Goal: Task Accomplishment & Management: Manage account settings

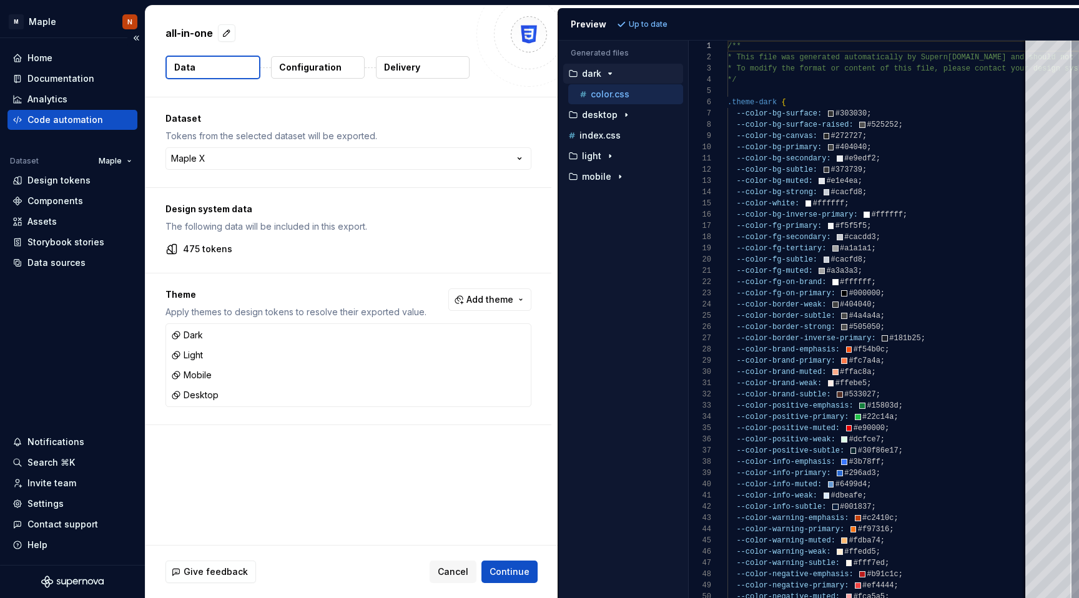
click at [51, 333] on div "Home Documentation Analytics Code automation Dataset Maple Design tokens Compon…" at bounding box center [72, 301] width 145 height 527
click at [51, 502] on div "Settings" at bounding box center [45, 504] width 36 height 12
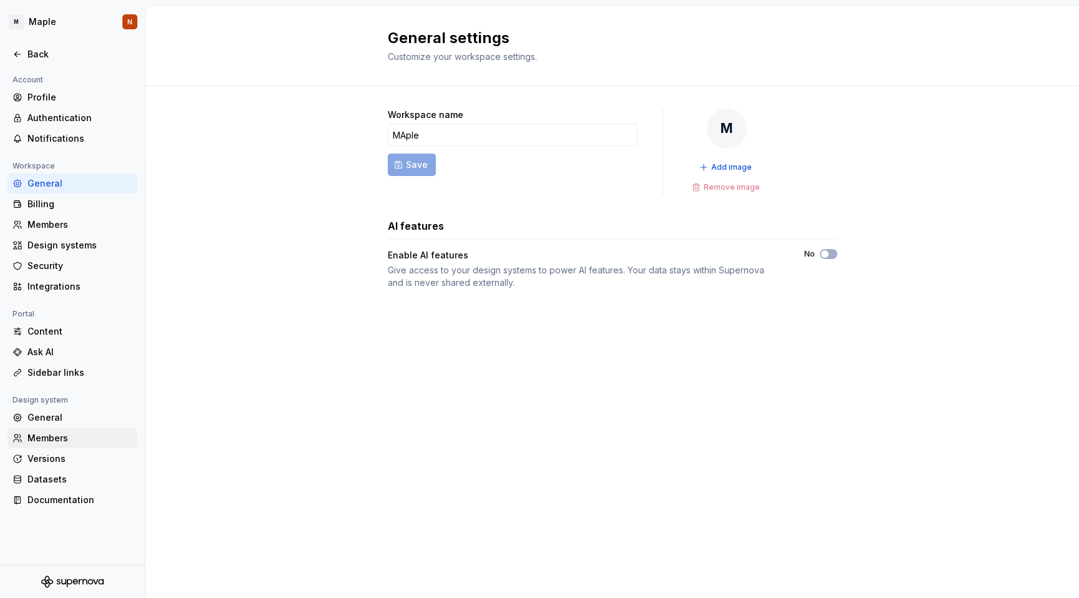
click at [52, 435] on div "Members" at bounding box center [79, 438] width 105 height 12
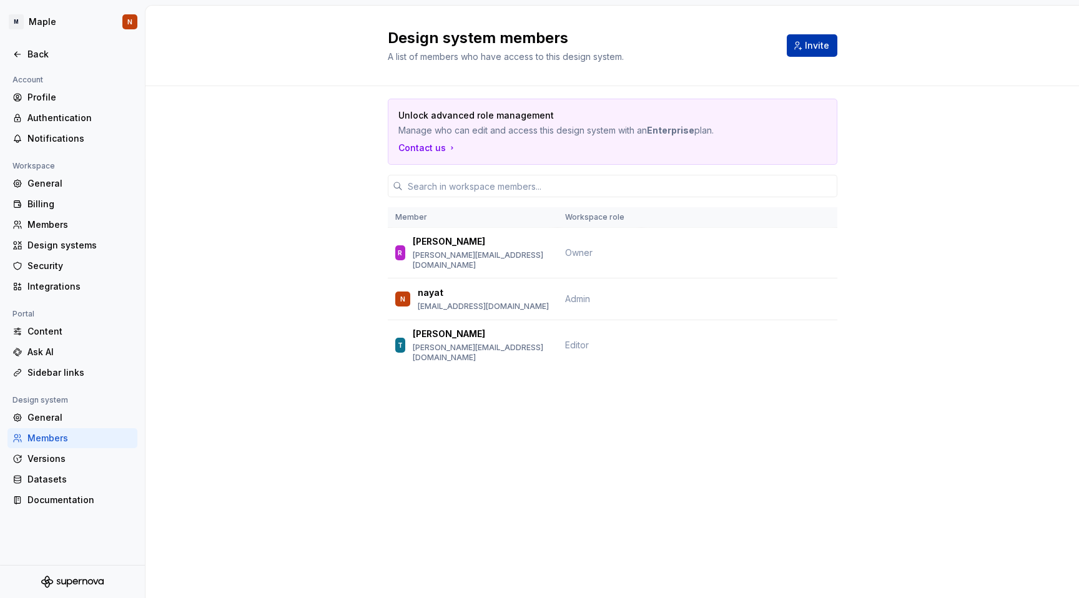
click at [806, 41] on span "Invite" at bounding box center [817, 45] width 24 height 12
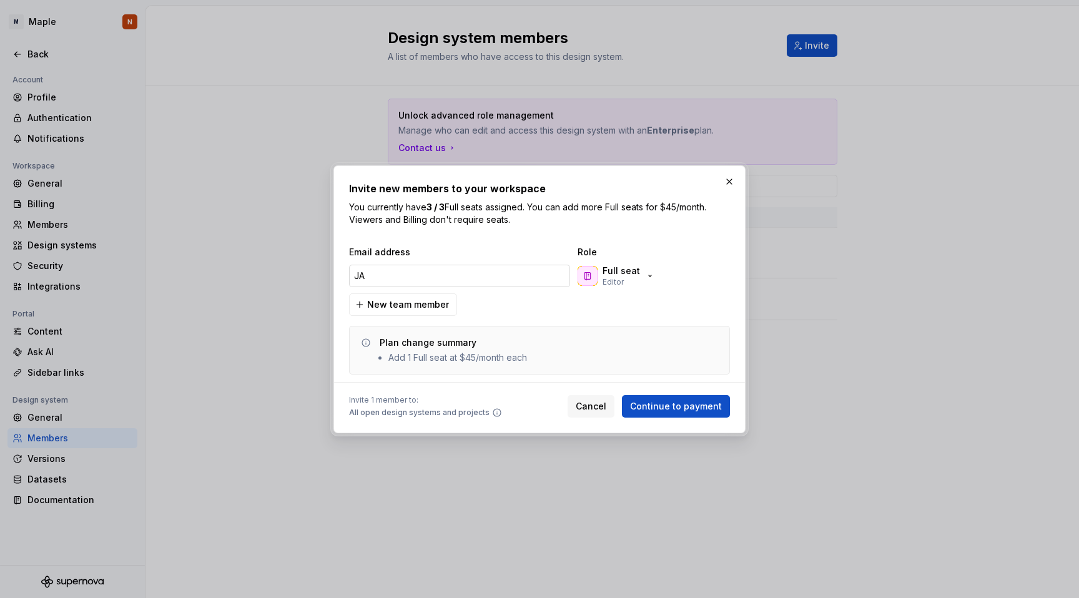
type input "J"
type input "[EMAIL_ADDRESS][DOMAIN_NAME]"
click at [640, 282] on div "Full seat Editor" at bounding box center [615, 276] width 77 height 22
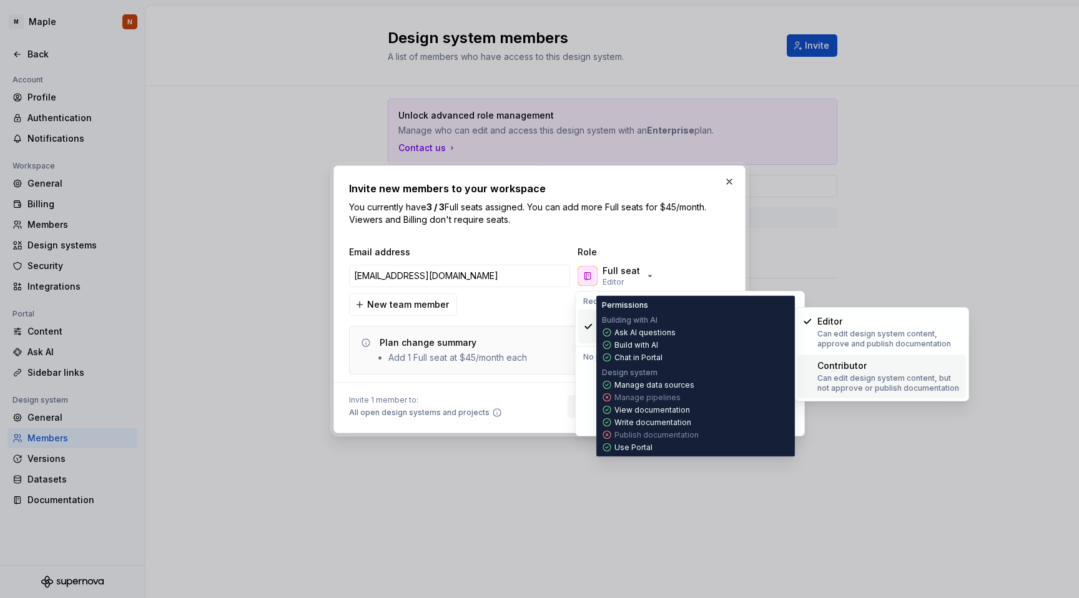
click at [850, 371] on div "Contributor Can edit design system content, but not approve or publish document…" at bounding box center [889, 377] width 144 height 34
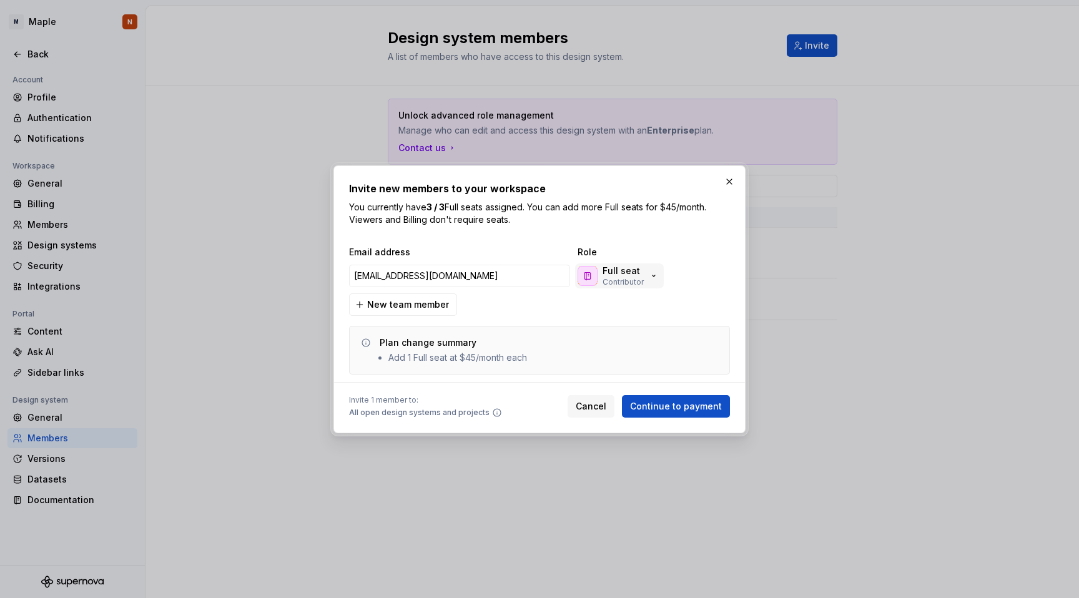
click at [648, 281] on div "Full seat Contributor" at bounding box center [617, 276] width 81 height 22
click at [694, 239] on div "Invite new members to your workspace You currently have 3 / 3 Full seats assign…" at bounding box center [539, 299] width 381 height 237
click at [629, 272] on p "Full seat" at bounding box center [620, 271] width 37 height 12
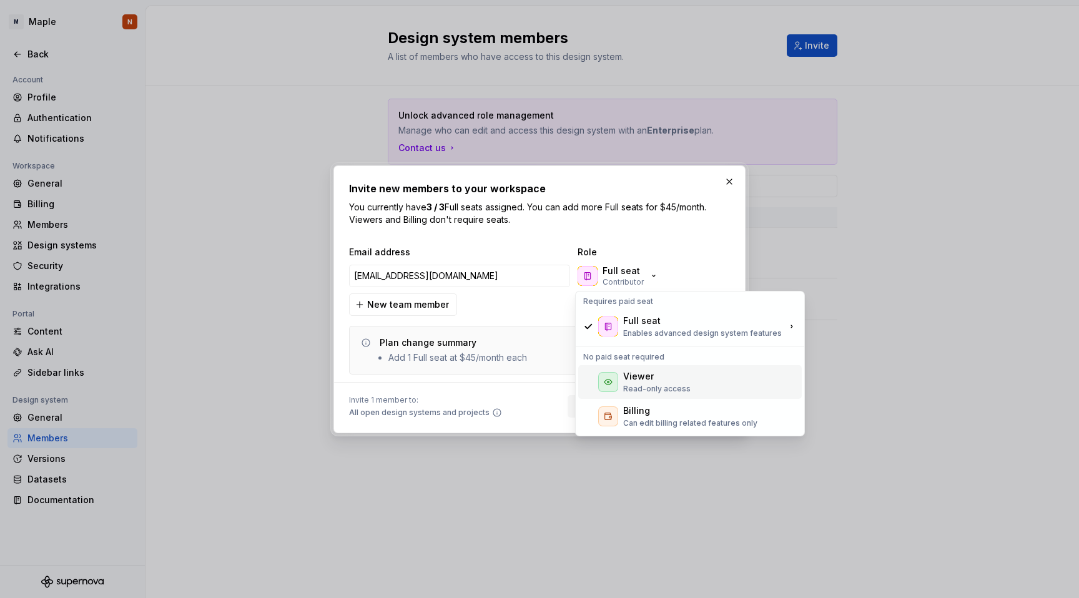
click at [638, 376] on div "Viewer" at bounding box center [638, 376] width 31 height 12
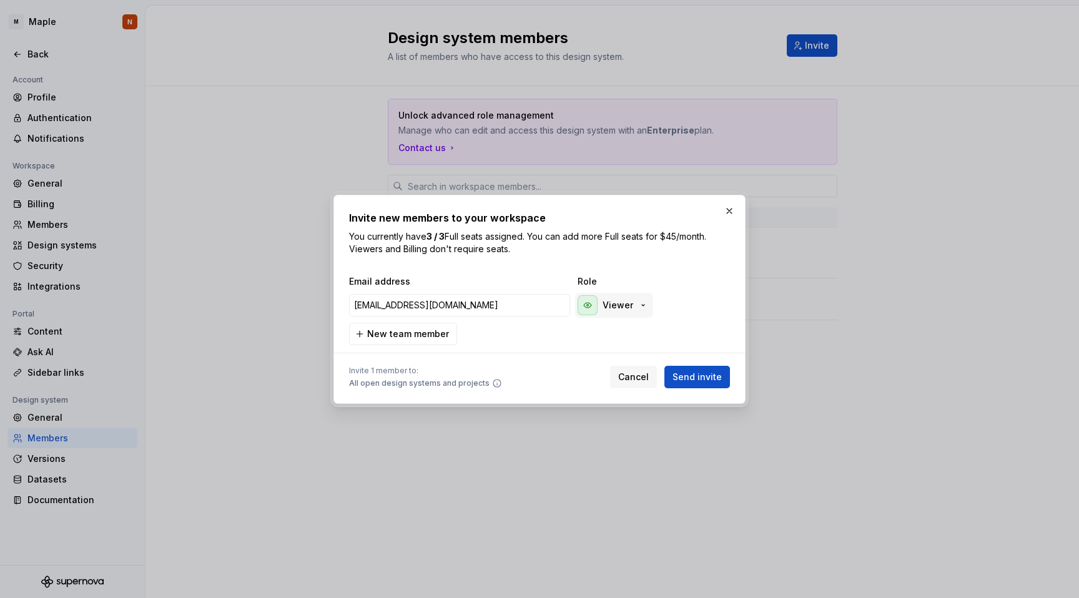
click at [640, 305] on icon "button" at bounding box center [643, 305] width 10 height 10
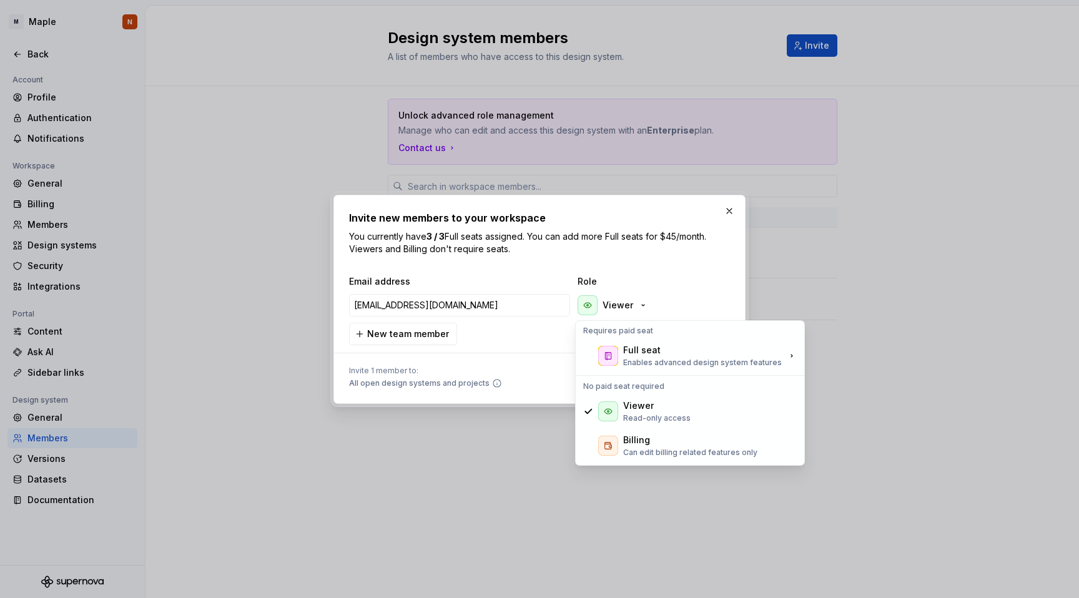
click at [671, 255] on p "You currently have 3 / 3 Full seats assigned. You can add more Full seats for $…" at bounding box center [539, 242] width 381 height 25
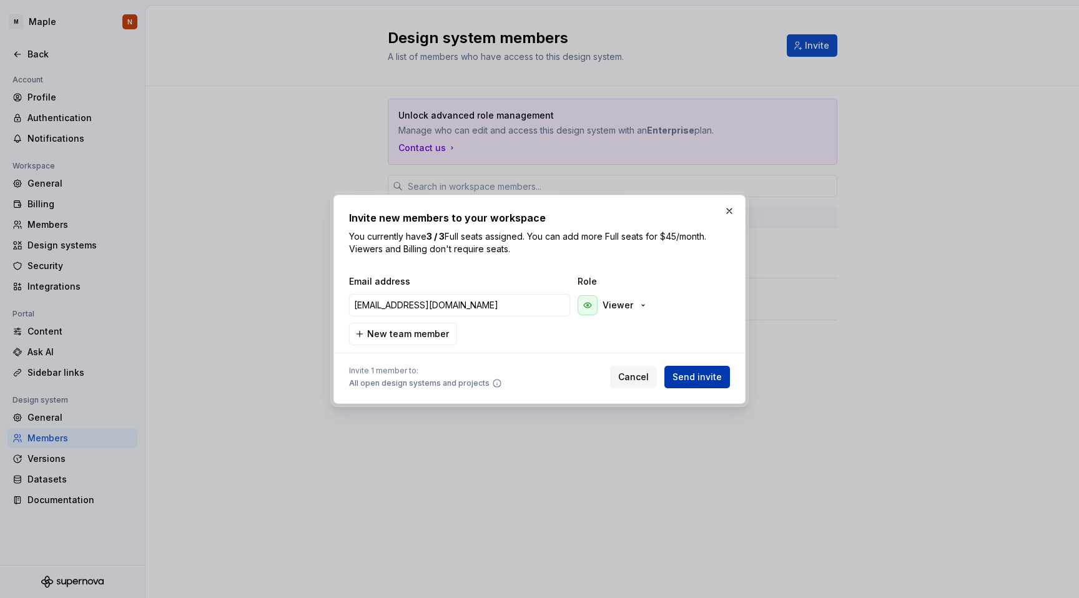
click at [714, 371] on span "Send invite" at bounding box center [696, 377] width 49 height 12
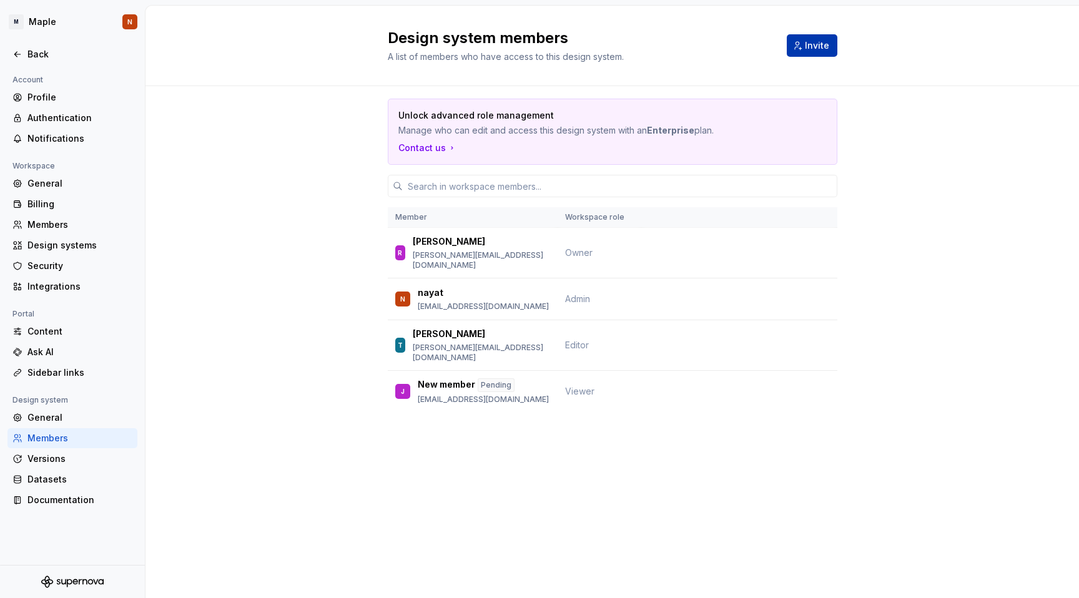
click at [803, 47] on button "Invite" at bounding box center [812, 45] width 51 height 22
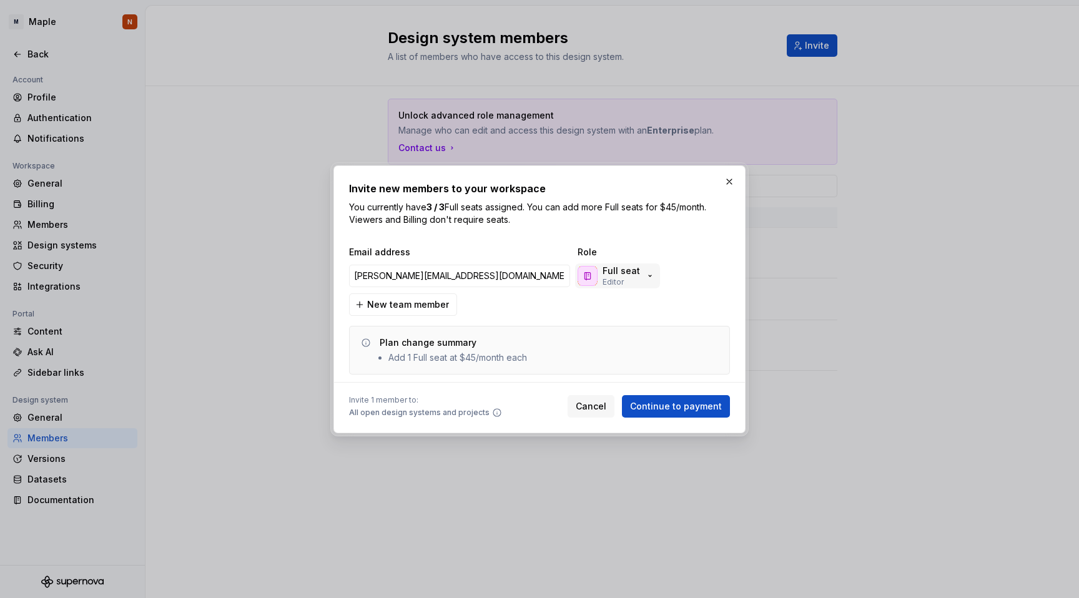
type input "[PERSON_NAME][EMAIL_ADDRESS][DOMAIN_NAME]"
click at [645, 278] on icon "button" at bounding box center [650, 276] width 10 height 10
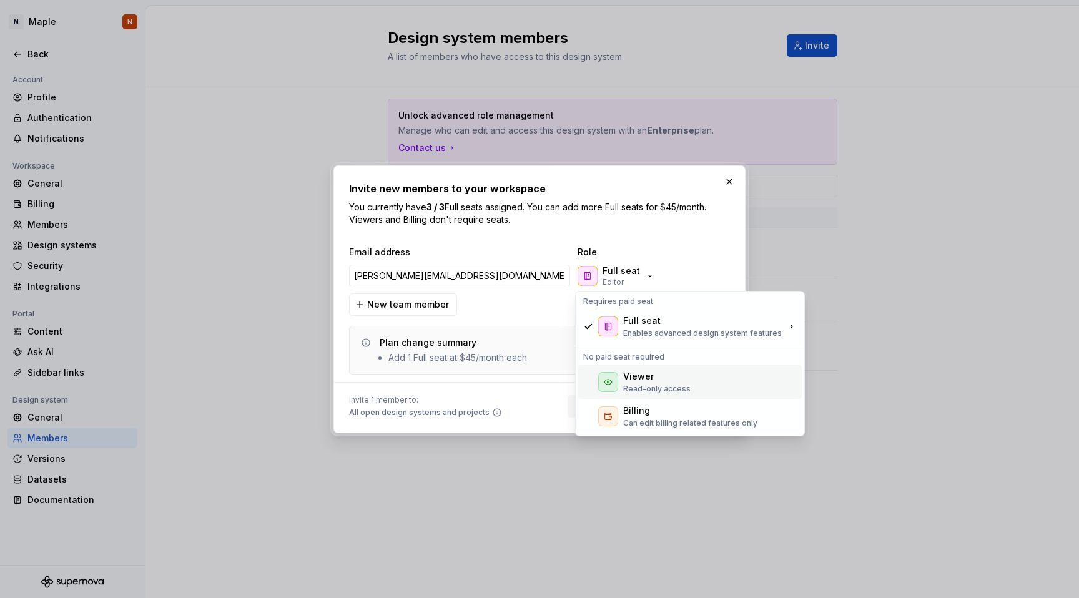
click at [657, 382] on div "Viewer Read-only access" at bounding box center [656, 382] width 67 height 24
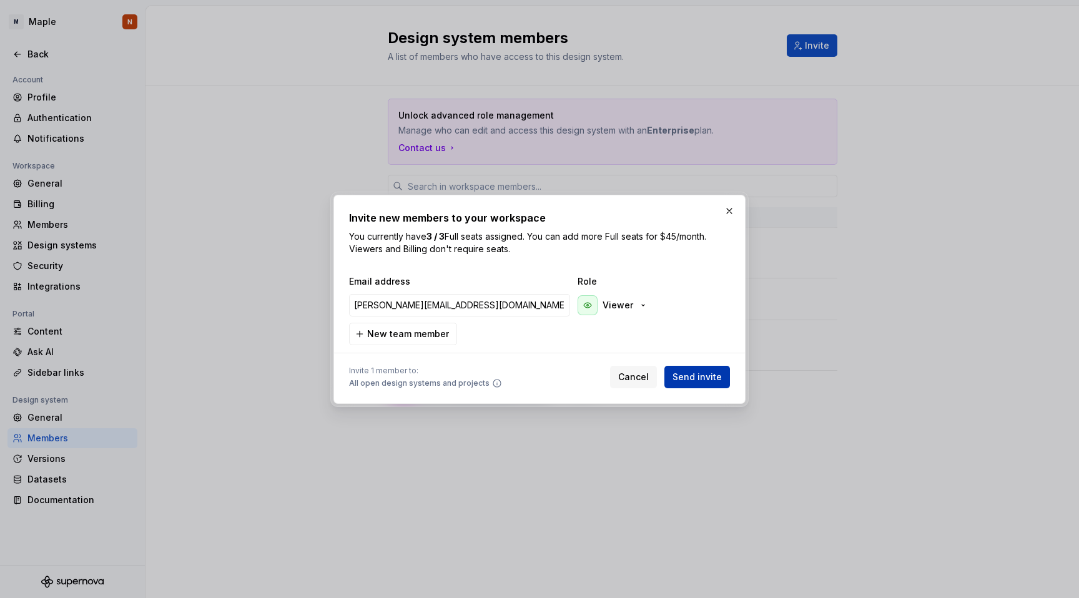
click at [700, 379] on span "Send invite" at bounding box center [696, 377] width 49 height 12
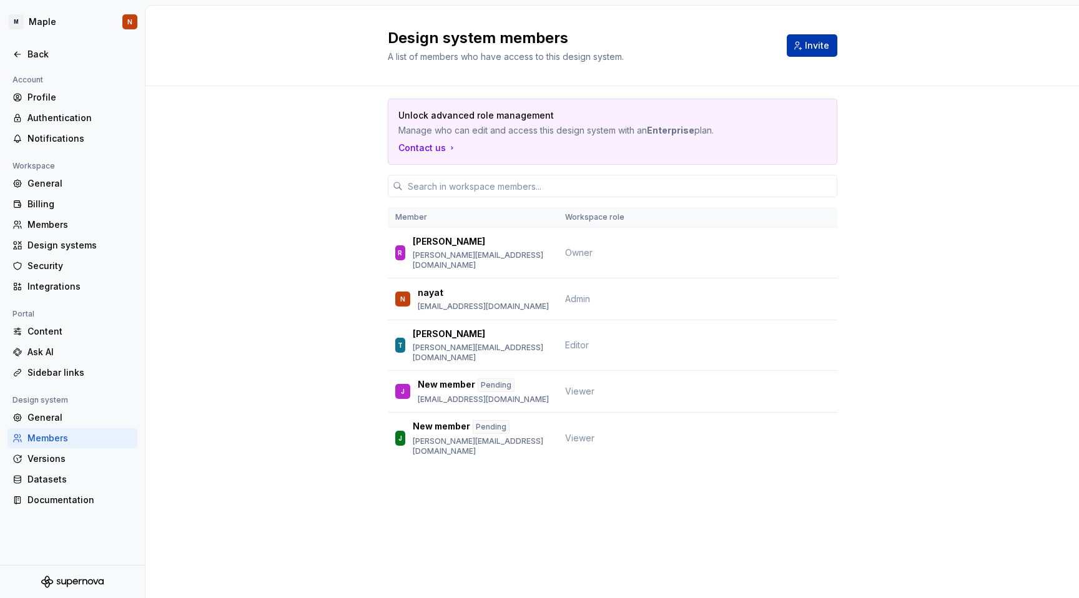
click at [806, 44] on span "Invite" at bounding box center [817, 45] width 24 height 12
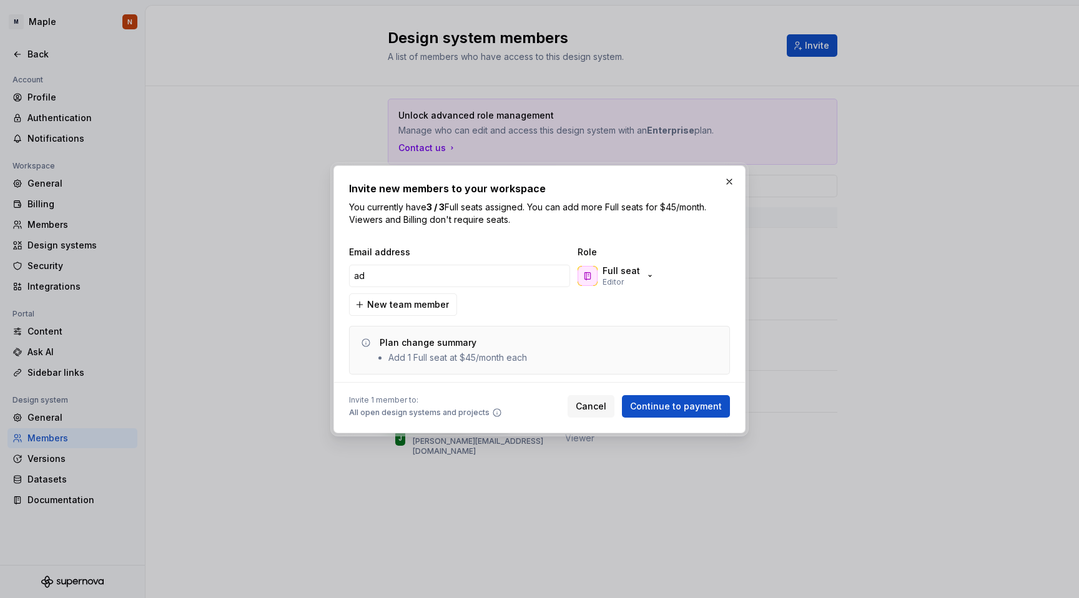
type input "a"
type input "[EMAIL_ADDRESS][DOMAIN_NAME]"
click at [692, 408] on span "Continue to payment" at bounding box center [676, 406] width 92 height 12
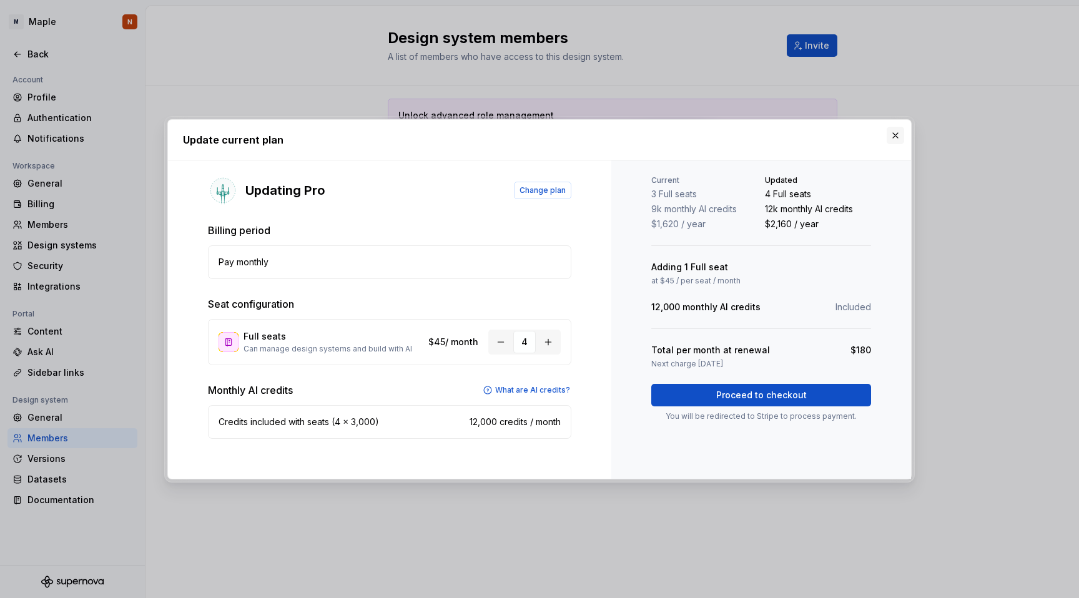
click at [893, 136] on button "button" at bounding box center [894, 135] width 17 height 17
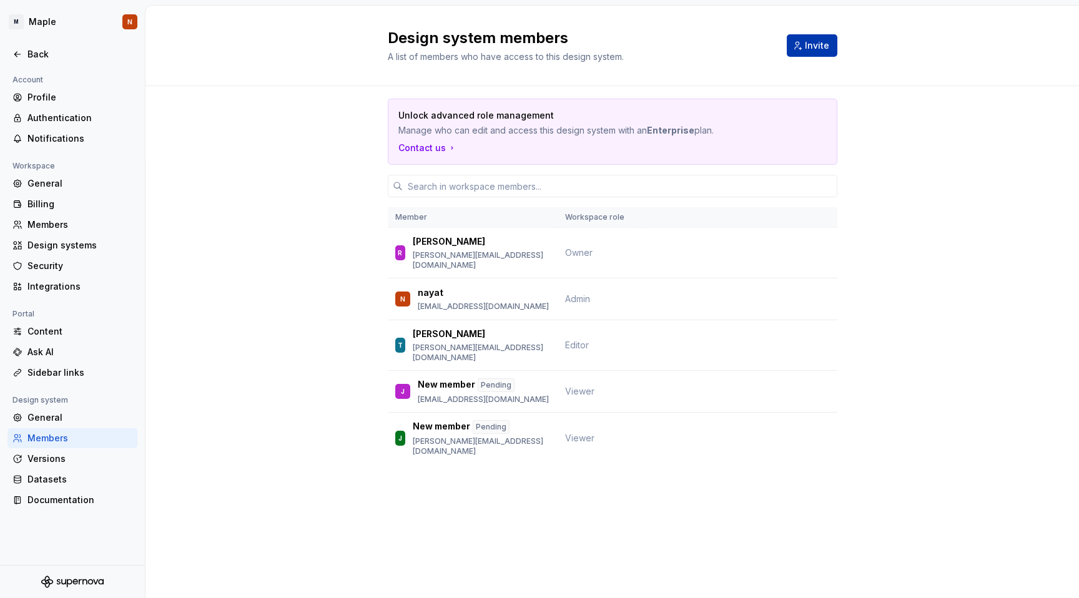
click at [803, 49] on button "Invite" at bounding box center [812, 45] width 51 height 22
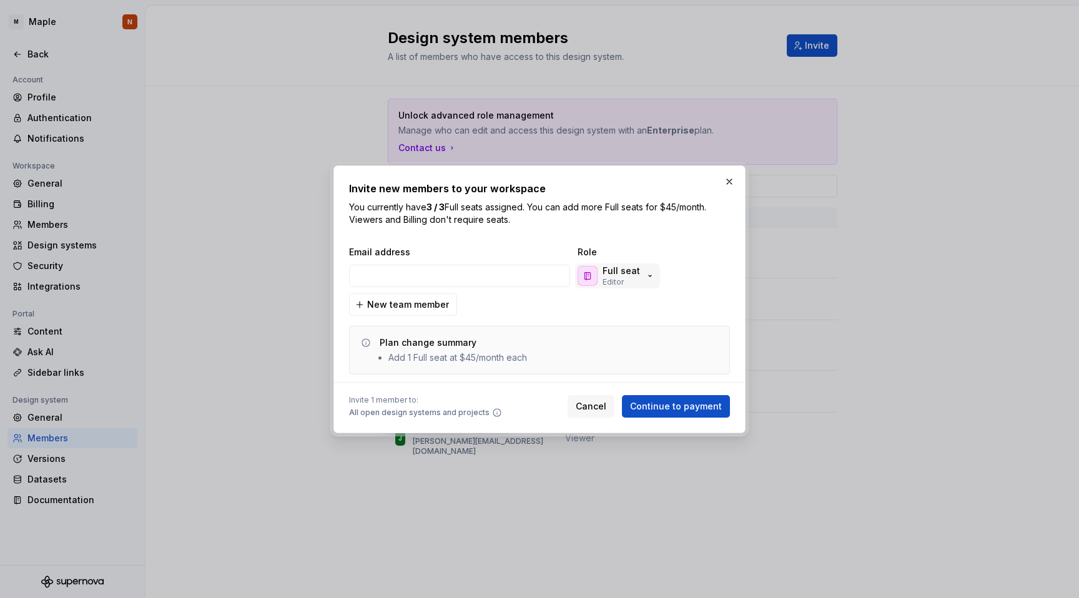
click at [642, 268] on div "Full seat Editor" at bounding box center [615, 276] width 77 height 22
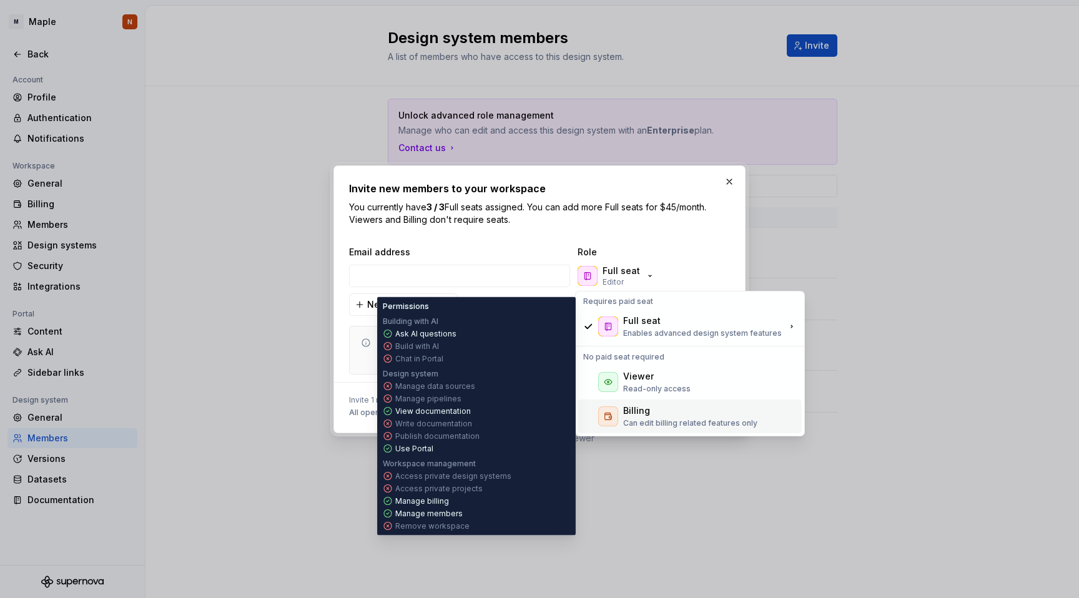
click at [642, 384] on p "Read-only access" at bounding box center [656, 389] width 67 height 10
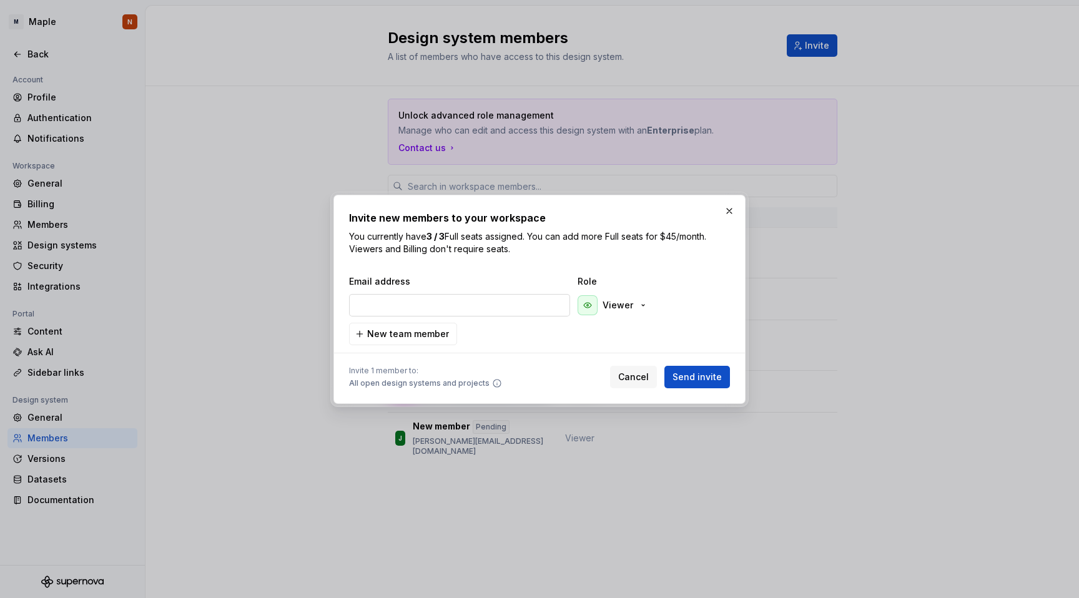
click at [434, 305] on input "email" at bounding box center [459, 305] width 221 height 22
type input "[EMAIL_ADDRESS][DOMAIN_NAME]"
click at [707, 376] on span "Send invite" at bounding box center [696, 377] width 49 height 12
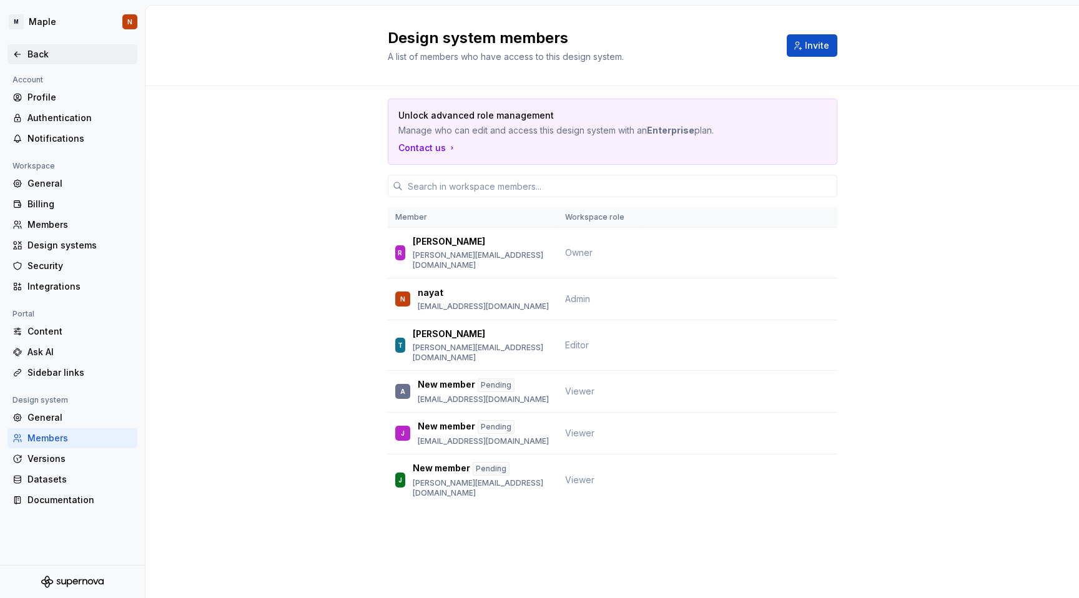
click at [31, 48] on div "Back" at bounding box center [79, 54] width 105 height 12
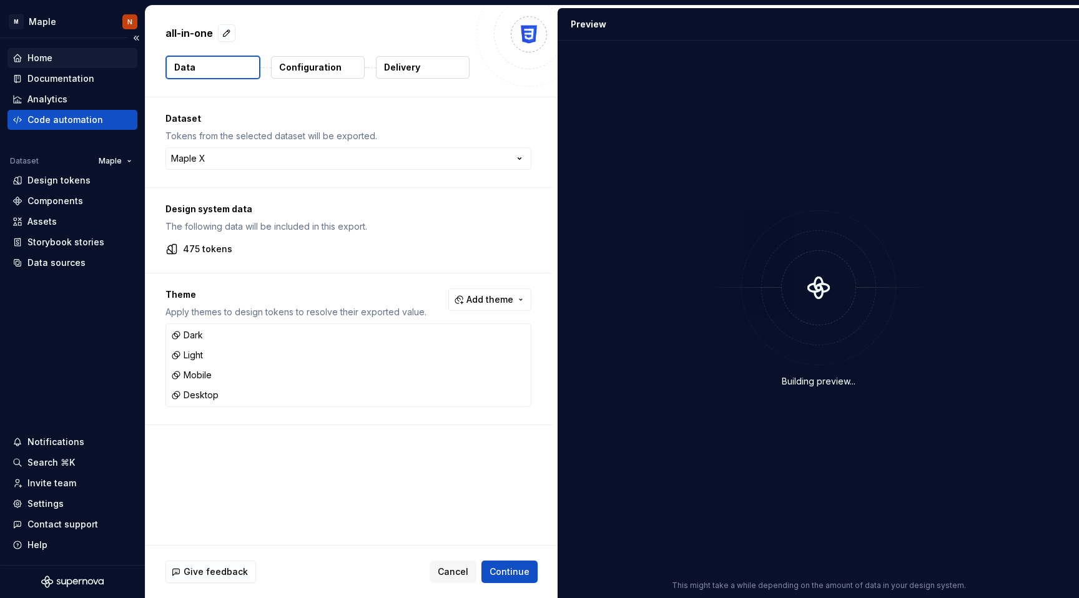
click at [32, 57] on div "Home" at bounding box center [39, 58] width 25 height 12
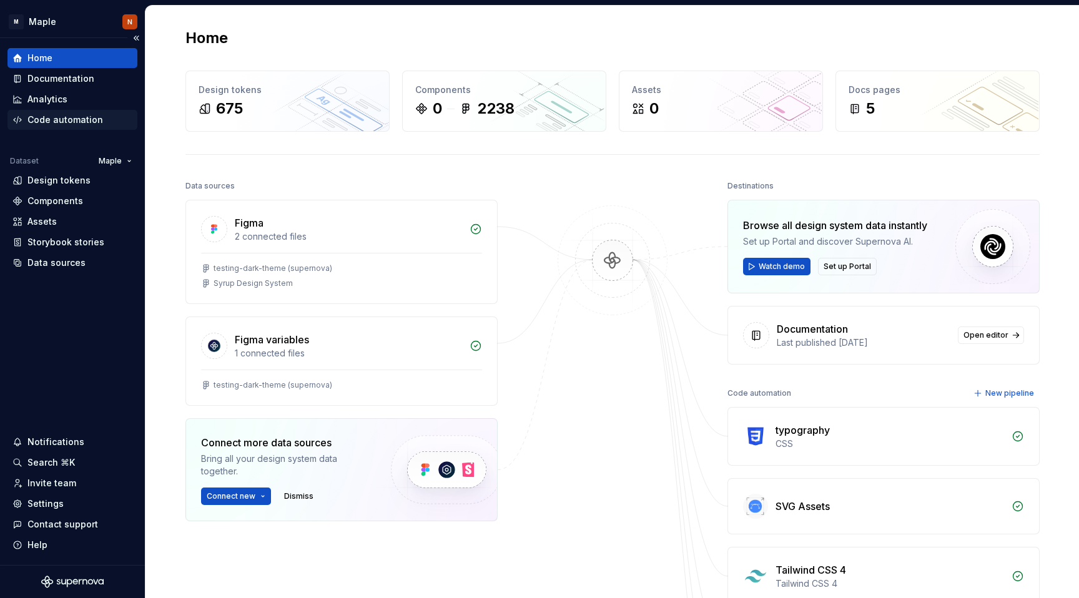
click at [36, 120] on div "Code automation" at bounding box center [65, 120] width 76 height 12
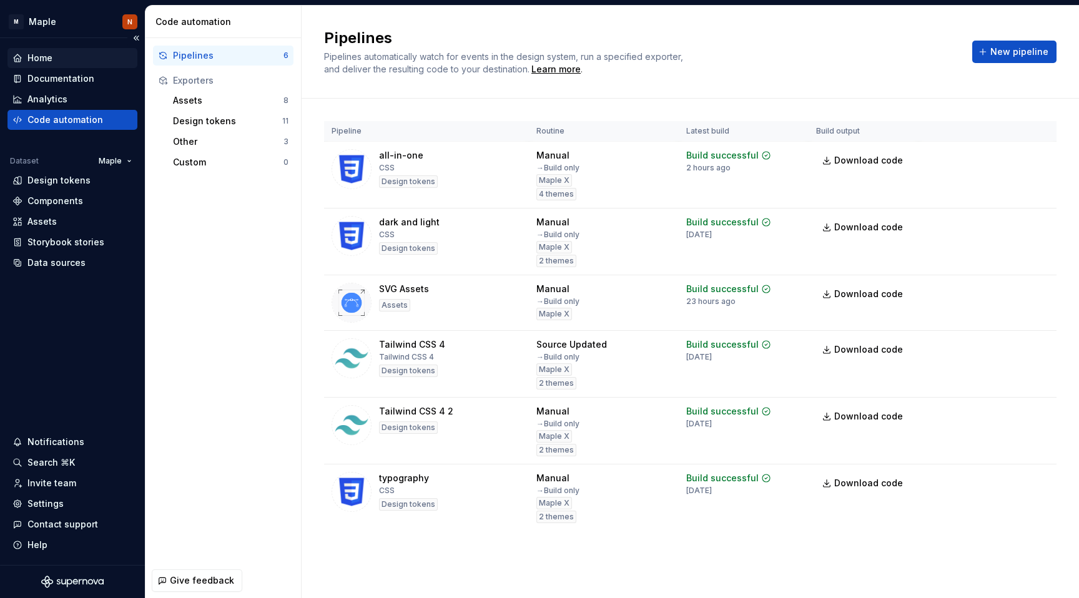
click at [46, 62] on div "Home" at bounding box center [39, 58] width 25 height 12
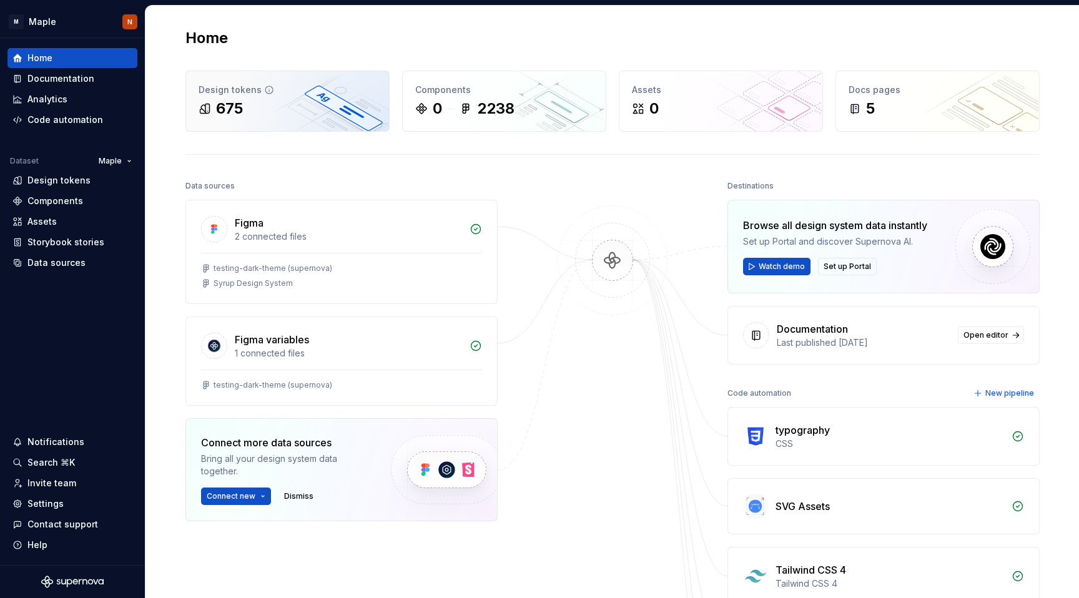
click at [265, 90] on icon at bounding box center [268, 89] width 7 height 7
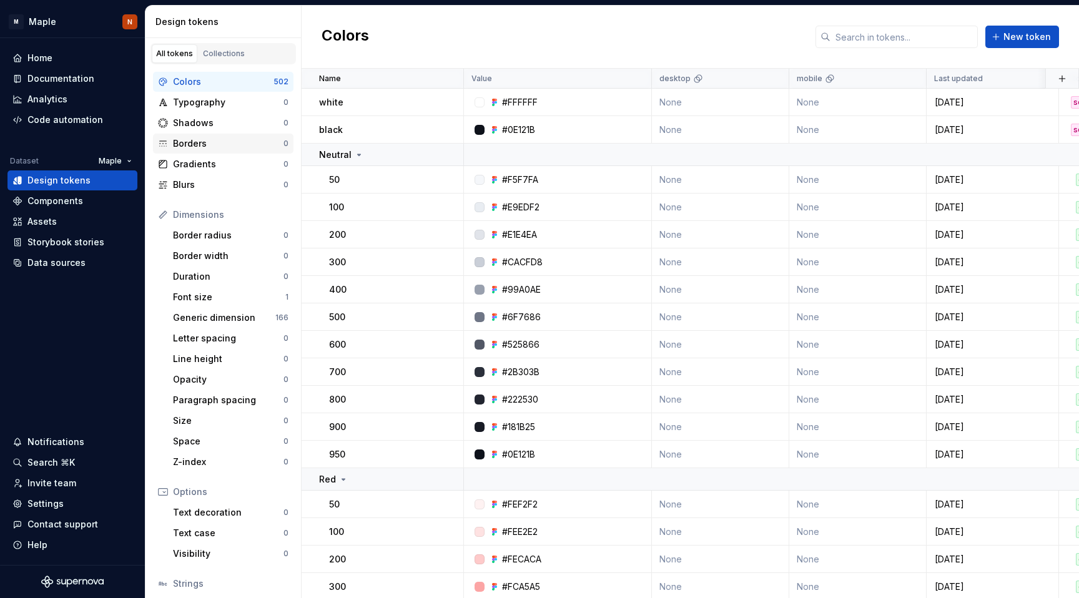
click at [245, 140] on div "Borders" at bounding box center [228, 143] width 110 height 12
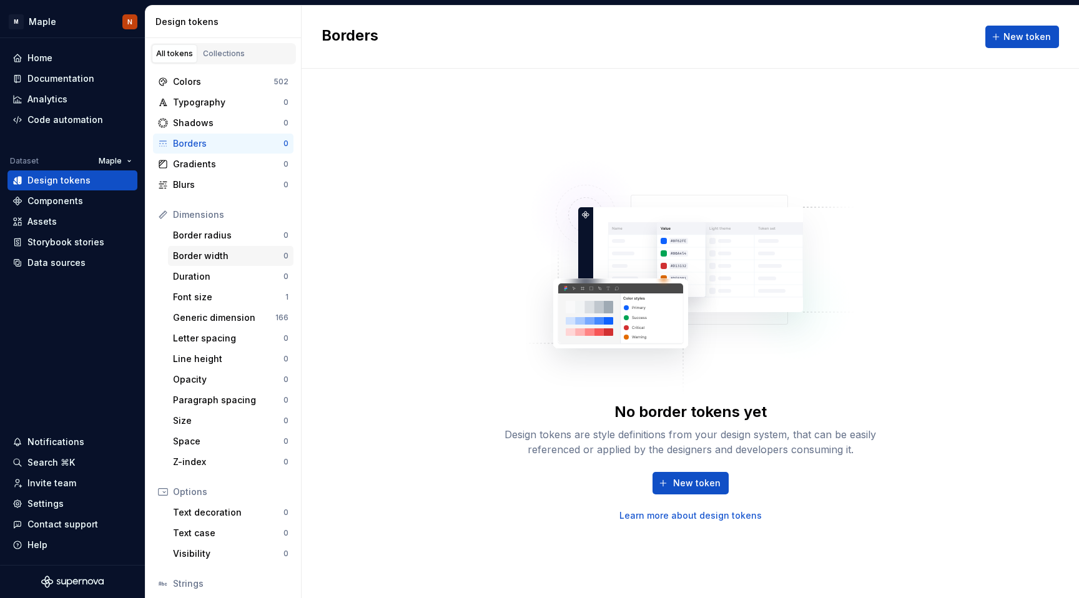
click at [227, 265] on div "Border width 0" at bounding box center [230, 256] width 125 height 20
click at [227, 278] on div "Duration" at bounding box center [228, 276] width 110 height 12
click at [97, 94] on div "Analytics" at bounding box center [72, 99] width 120 height 12
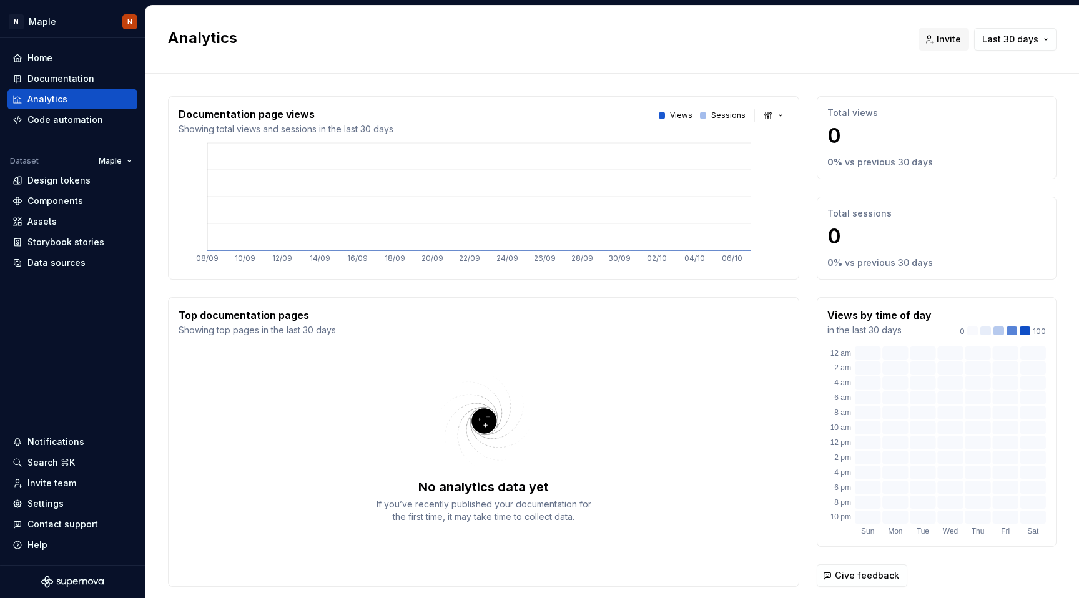
click at [782, 110] on div "Documentation page views Showing total views and sessions in the last 30 days V…" at bounding box center [483, 188] width 631 height 184
click at [776, 111] on button "button" at bounding box center [774, 115] width 29 height 17
click at [781, 84] on html "M Maple N Home Documentation Analytics Code automation Dataset Maple Design tok…" at bounding box center [539, 299] width 1079 height 598
click at [768, 120] on button "button" at bounding box center [774, 115] width 29 height 17
click at [776, 107] on html "M Maple N Home Documentation Analytics Code automation Dataset Maple Design tok…" at bounding box center [539, 299] width 1079 height 598
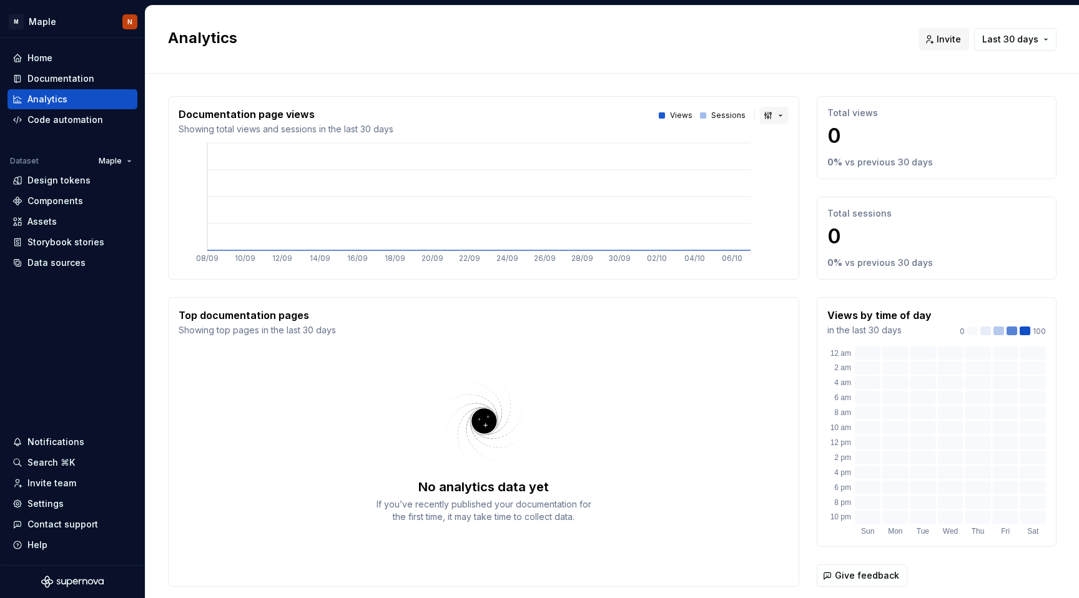
click at [770, 110] on button "button" at bounding box center [774, 115] width 29 height 17
click at [794, 86] on html "M Maple N Home Documentation Analytics Code automation Dataset Maple Design tok…" at bounding box center [539, 299] width 1079 height 598
click at [714, 120] on p "Sessions" at bounding box center [728, 115] width 34 height 10
click at [680, 115] on p "Views" at bounding box center [681, 115] width 22 height 10
click at [660, 116] on div "Views" at bounding box center [676, 115] width 34 height 10
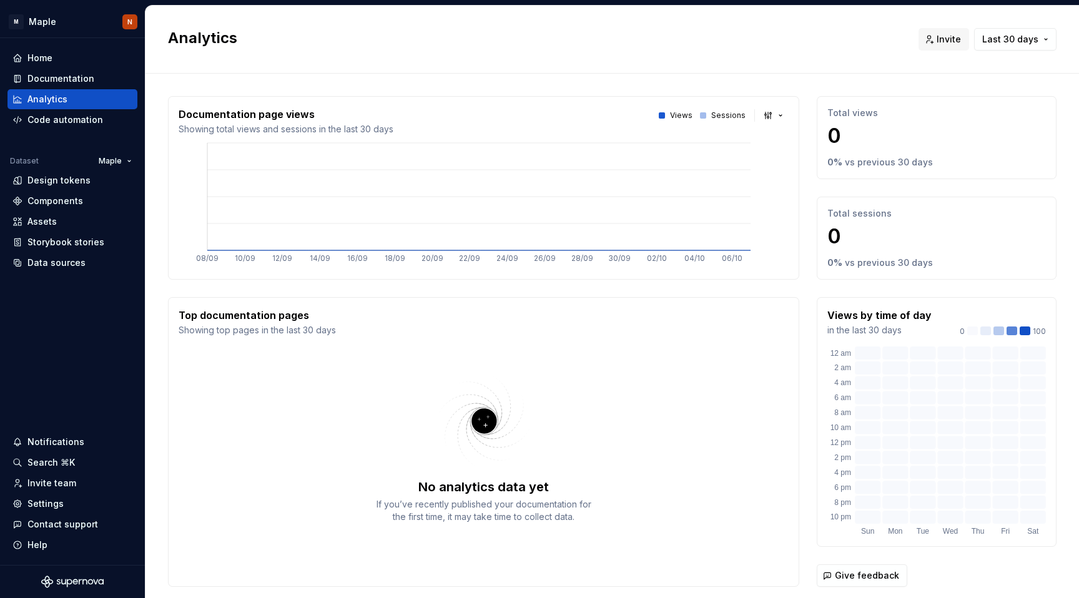
click at [659, 115] on div at bounding box center [662, 115] width 6 height 6
click at [74, 118] on div "Code automation" at bounding box center [65, 120] width 76 height 12
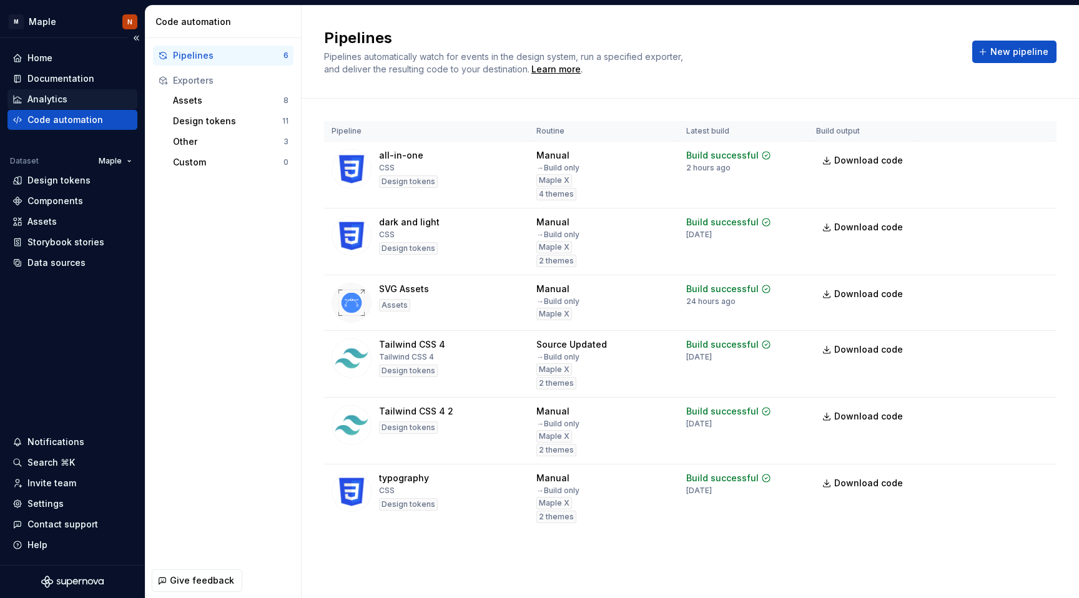
click at [70, 101] on div "Analytics" at bounding box center [72, 99] width 120 height 12
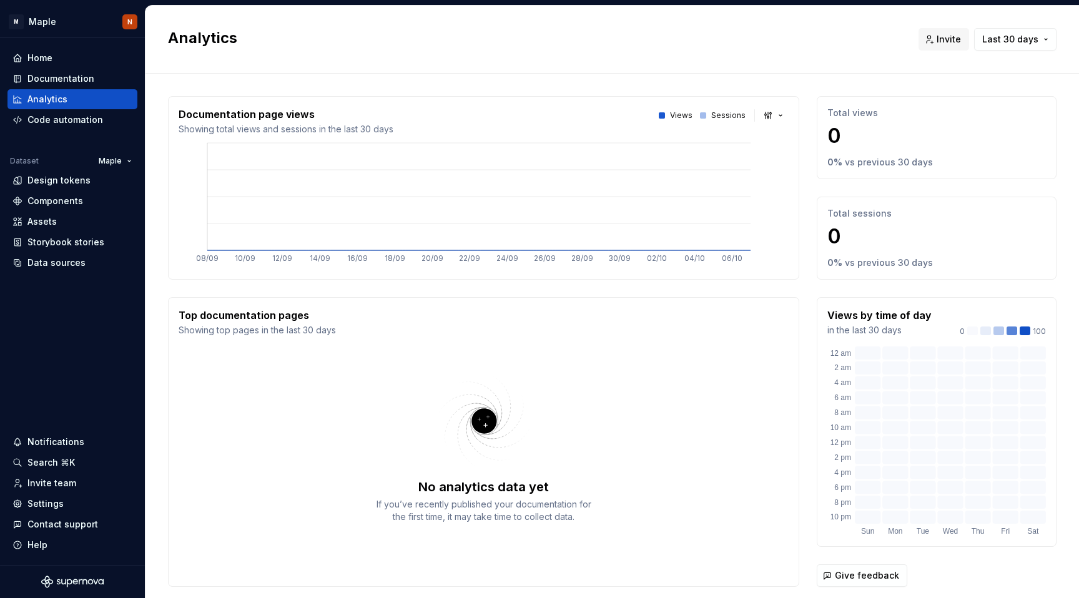
scroll to position [36, 0]
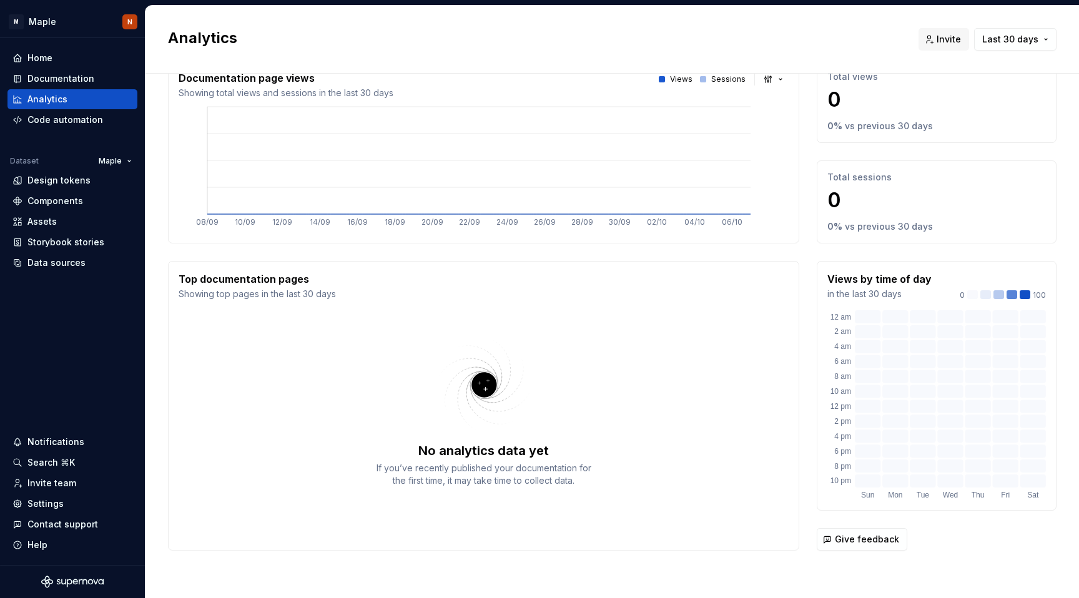
click at [959, 295] on p "0" at bounding box center [961, 295] width 5 height 10
click at [980, 295] on div at bounding box center [985, 294] width 11 height 9
click at [1025, 298] on div "0 100" at bounding box center [1002, 295] width 86 height 10
drag, startPoint x: 969, startPoint y: 371, endPoint x: 870, endPoint y: 394, distance: 101.9
click at [870, 395] on g "Sun Mon Tue Wed Thu Fri Sat Sun Mon Tue Wed Thu Fri Sat 12 am 2 am 4 am 6 am 8 …" at bounding box center [937, 398] width 215 height 202
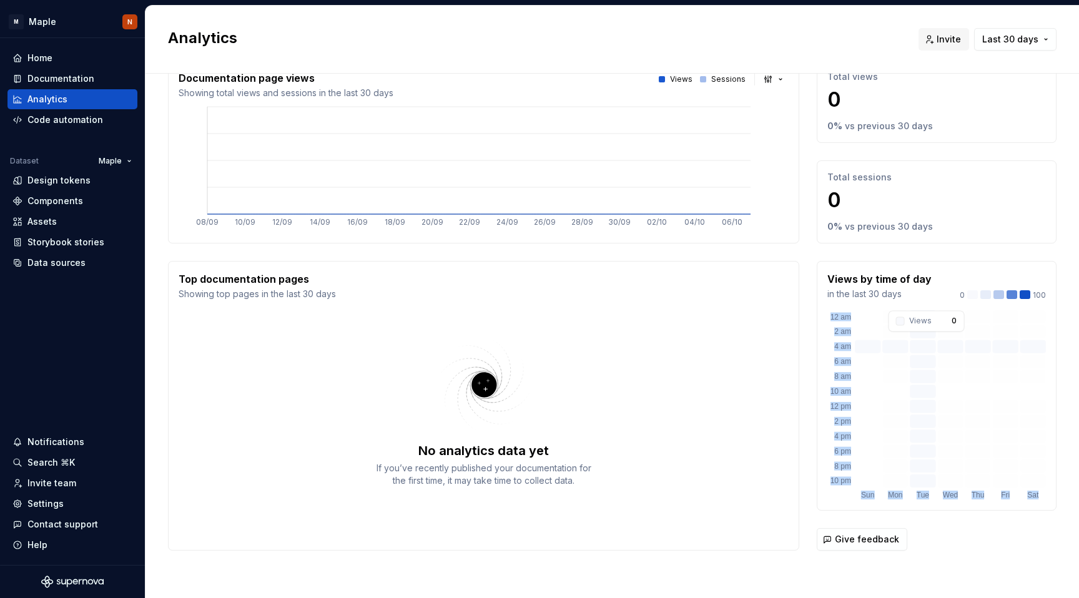
click at [916, 341] on rect at bounding box center [923, 346] width 26 height 13
click at [964, 401] on rect at bounding box center [977, 406] width 26 height 13
click at [910, 363] on rect at bounding box center [923, 361] width 26 height 13
click at [855, 316] on rect at bounding box center [868, 316] width 26 height 13
click at [882, 335] on rect at bounding box center [895, 331] width 26 height 13
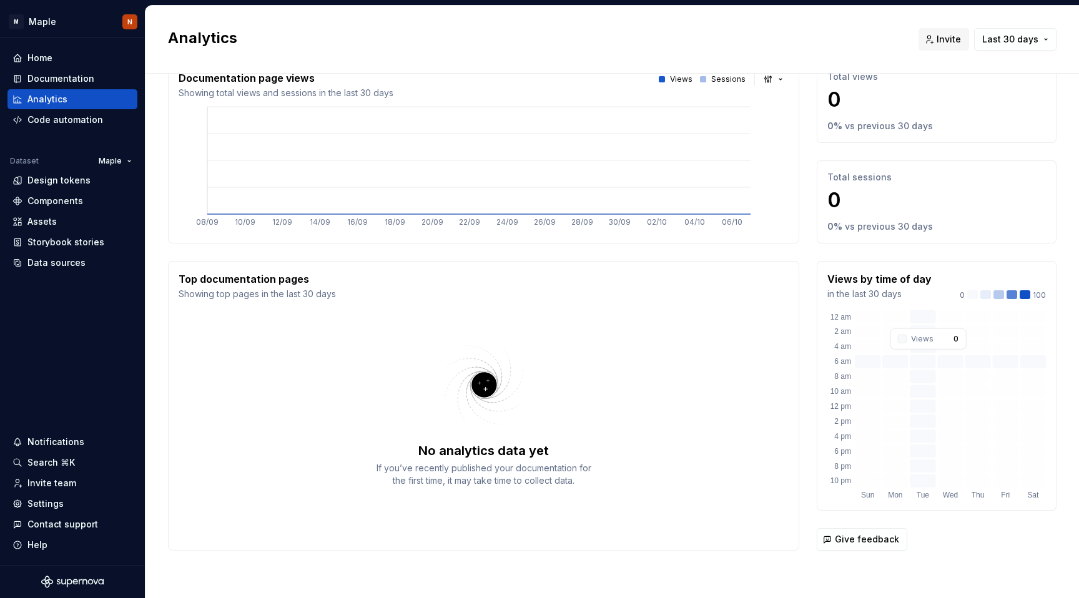
click at [919, 358] on rect at bounding box center [923, 361] width 26 height 13
click at [949, 379] on rect at bounding box center [950, 376] width 26 height 13
click at [978, 395] on rect at bounding box center [977, 391] width 26 height 13
click at [44, 67] on div "Home" at bounding box center [72, 58] width 130 height 20
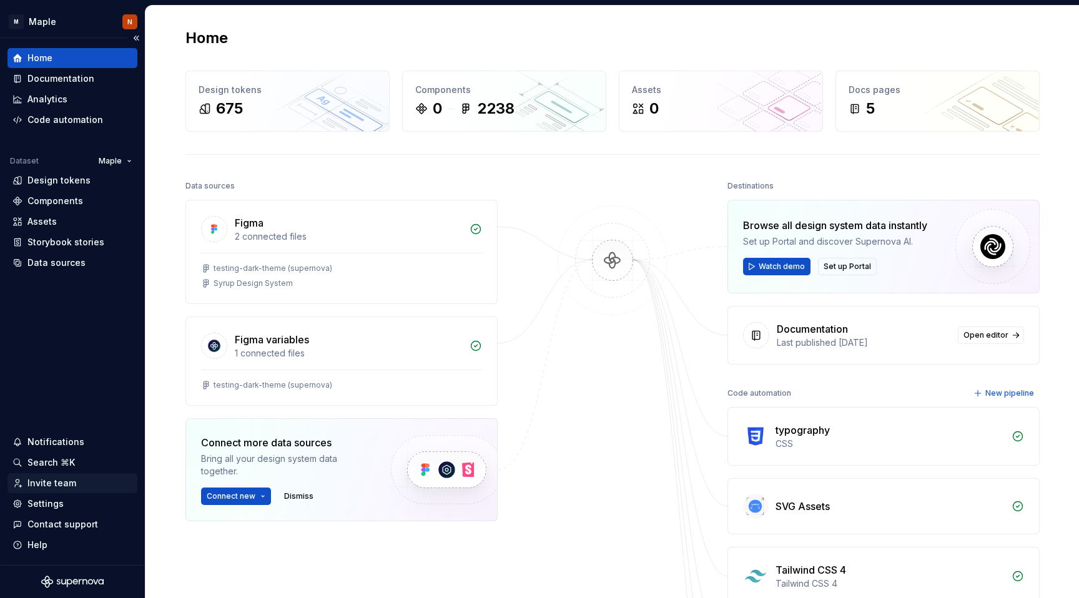
click at [69, 479] on div "Invite team" at bounding box center [51, 483] width 49 height 12
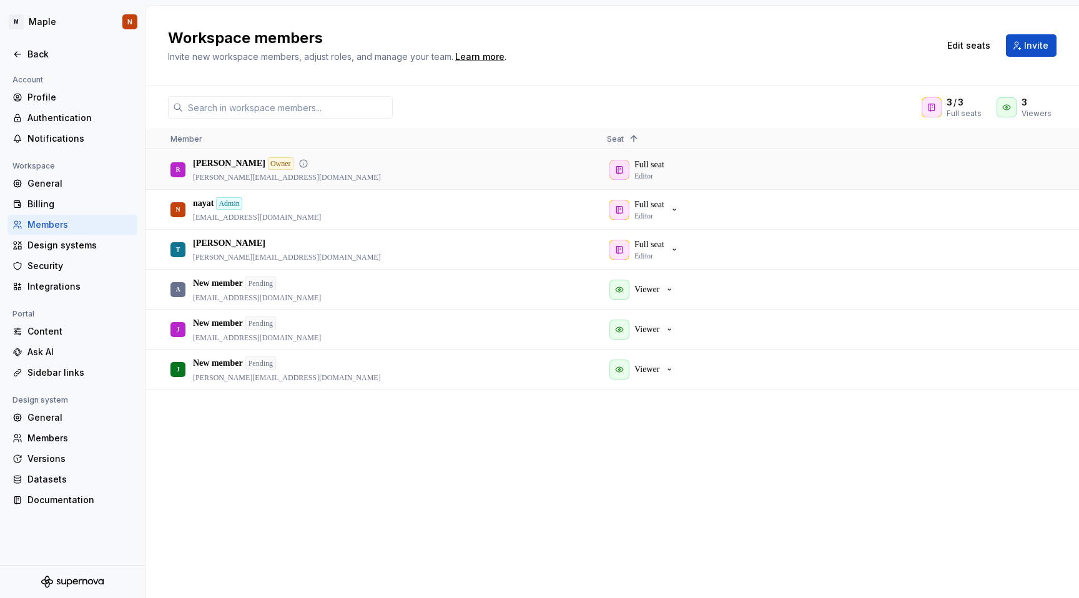
click at [463, 170] on div "[PERSON_NAME] Owner [PERSON_NAME][EMAIL_ADDRESS][DOMAIN_NAME]" at bounding box center [378, 169] width 416 height 38
click at [637, 169] on div "Full seat Editor" at bounding box center [815, 169] width 416 height 38
click at [1028, 49] on span "Invite" at bounding box center [1036, 45] width 24 height 12
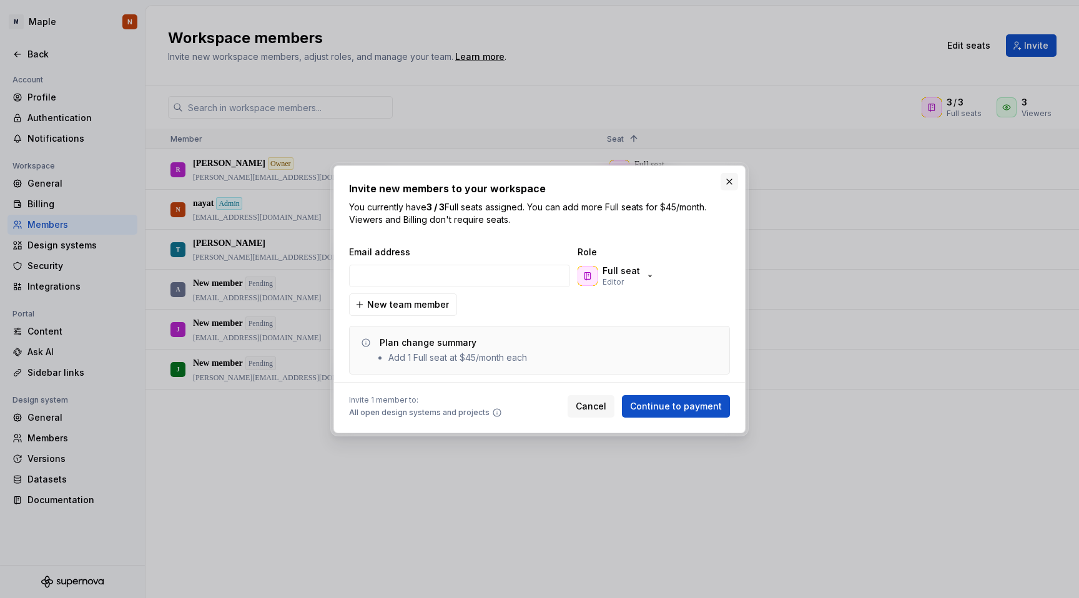
click at [732, 181] on button "button" at bounding box center [728, 181] width 17 height 17
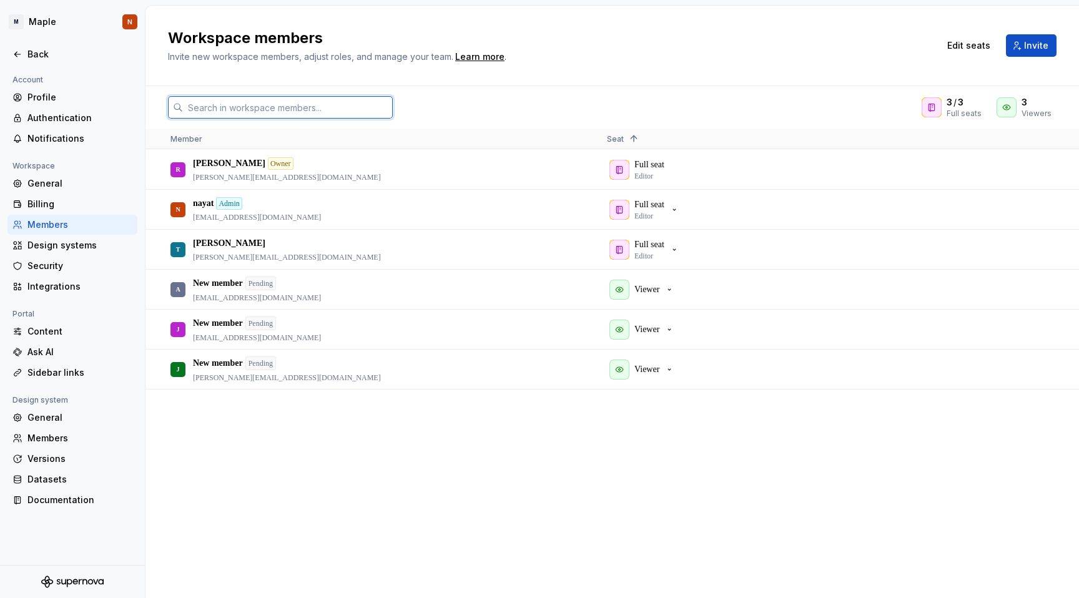
click at [350, 107] on input "text" at bounding box center [288, 107] width 210 height 22
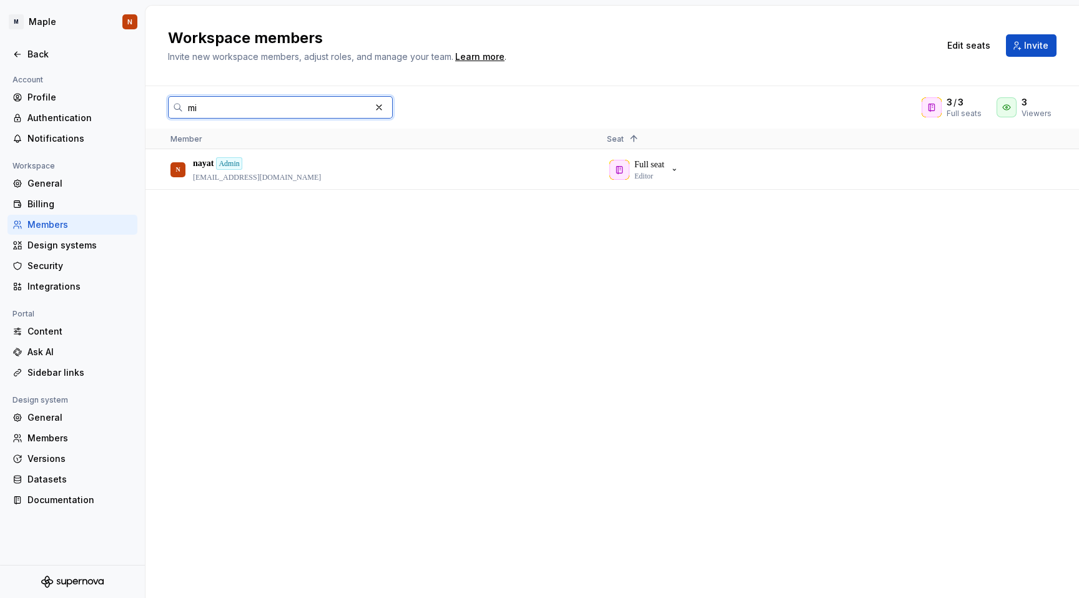
type input "m"
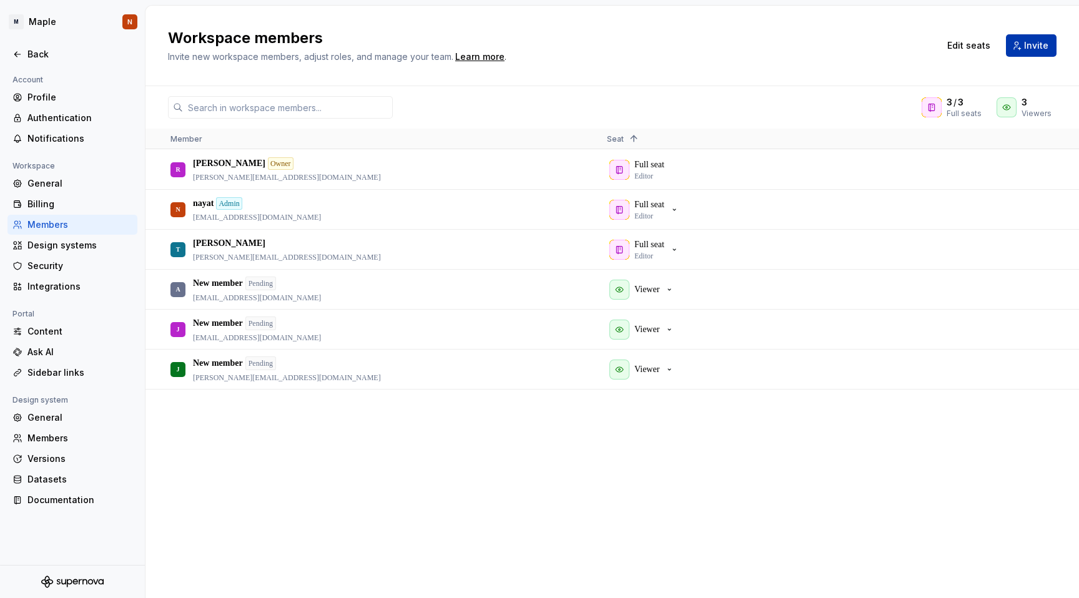
click at [1031, 44] on span "Invite" at bounding box center [1036, 45] width 24 height 12
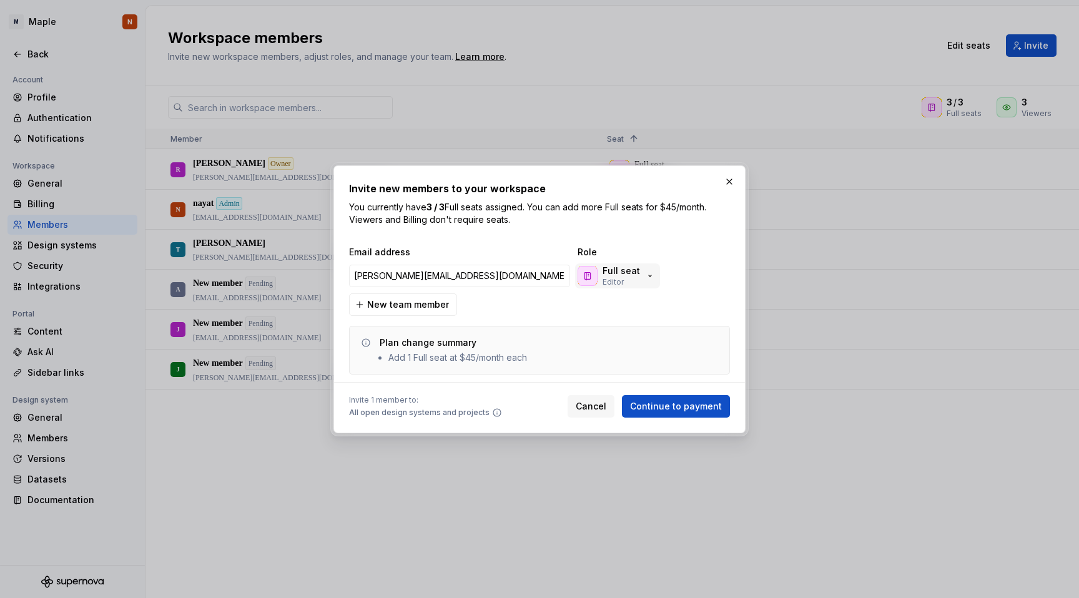
type input "[PERSON_NAME][EMAIL_ADDRESS][DOMAIN_NAME]"
click at [639, 277] on div "Full seat Editor" at bounding box center [615, 276] width 77 height 22
